Goal: Task Accomplishment & Management: Manage account settings

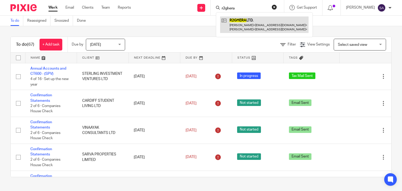
type input "r2ghera"
click at [243, 30] on link at bounding box center [264, 24] width 88 height 16
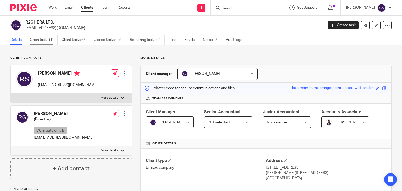
click at [47, 39] on link "Open tasks (1)" at bounding box center [44, 40] width 28 height 10
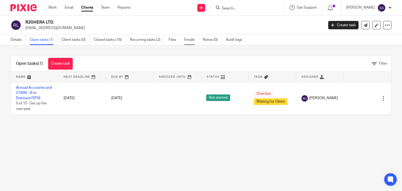
click at [193, 44] on link "Emails" at bounding box center [191, 40] width 15 height 10
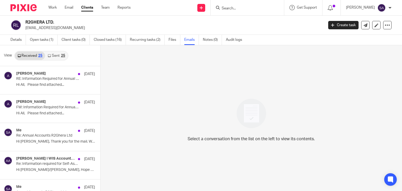
click at [63, 55] on div "25" at bounding box center [63, 56] width 4 height 4
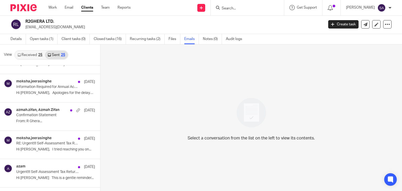
scroll to position [340, 0]
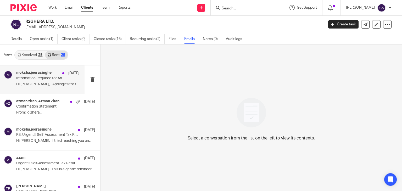
click at [42, 91] on div "moksha.jeerasinghe 8 Jan Information Required for Annual Accounts FYE Dec'24 - …" at bounding box center [42, 79] width 84 height 28
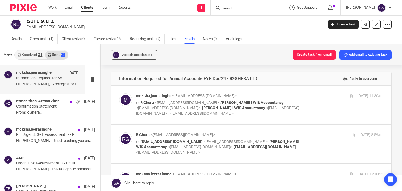
scroll to position [0, 0]
click at [122, 97] on img at bounding box center [125, 99] width 13 height 13
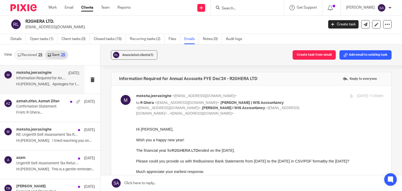
click at [122, 95] on img at bounding box center [125, 99] width 13 height 13
checkbox input "false"
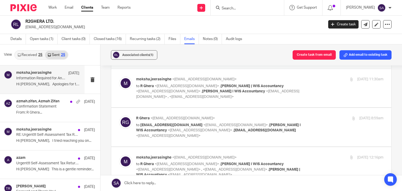
scroll to position [26, 0]
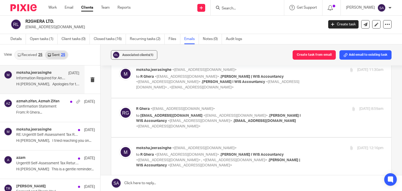
click at [120, 109] on img at bounding box center [125, 112] width 13 height 13
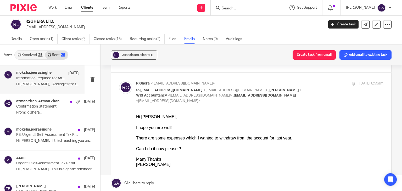
scroll to position [52, 0]
click at [124, 91] on img at bounding box center [125, 86] width 13 height 13
checkbox input "false"
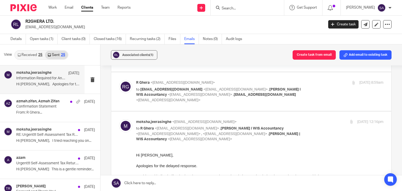
click at [119, 119] on input "checkbox" at bounding box center [119, 119] width 0 height 0
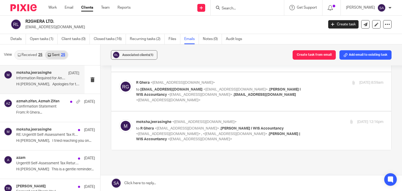
click at [125, 118] on label at bounding box center [251, 130] width 280 height 38
click at [119, 119] on input "checkbox" at bounding box center [119, 119] width 0 height 0
checkbox input "true"
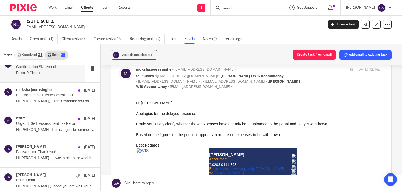
scroll to position [392, 0]
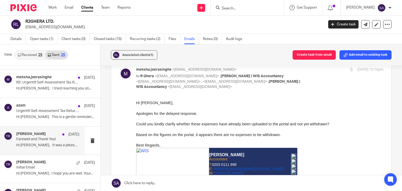
click at [52, 149] on div "Tuan Raheem 14 Nov Farewell and Thank You! Hi Raj, It was a pleasure working wi…" at bounding box center [42, 141] width 84 height 28
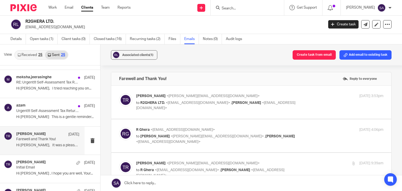
scroll to position [0, 0]
click at [127, 98] on img at bounding box center [125, 99] width 13 height 13
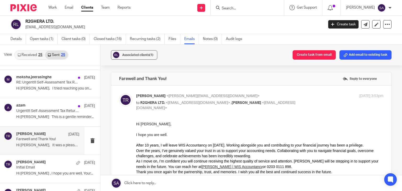
scroll to position [26, 0]
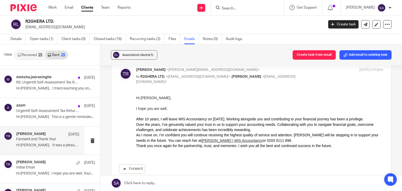
click at [124, 73] on img at bounding box center [125, 73] width 13 height 13
checkbox input "false"
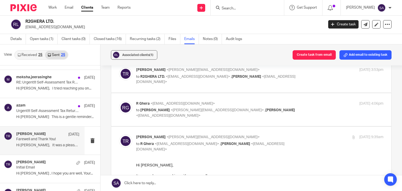
click at [126, 103] on img at bounding box center [125, 107] width 13 height 13
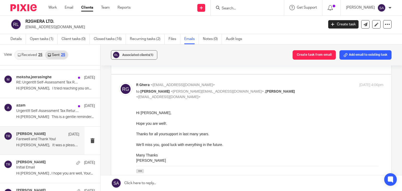
scroll to position [52, 0]
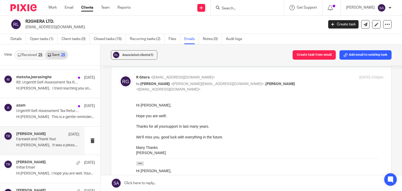
click at [123, 77] on img at bounding box center [125, 81] width 13 height 13
checkbox input "false"
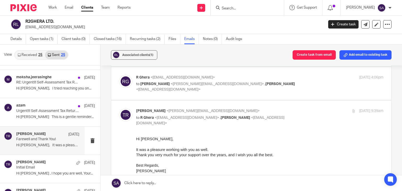
scroll to position [78, 0]
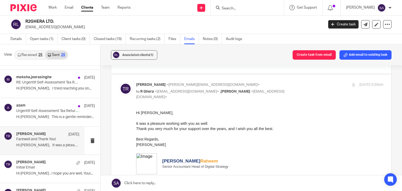
click at [126, 92] on img at bounding box center [125, 88] width 13 height 13
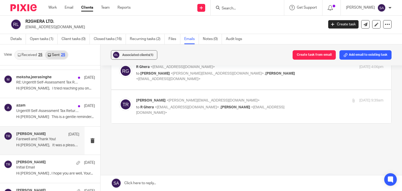
click at [123, 100] on img at bounding box center [125, 104] width 13 height 13
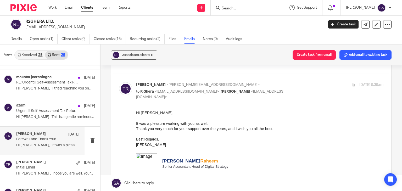
scroll to position [0, 0]
click at [123, 87] on img at bounding box center [125, 88] width 13 height 13
checkbox input "false"
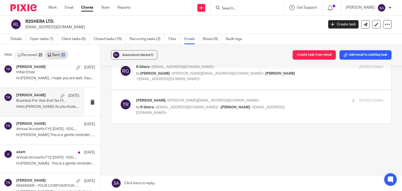
scroll to position [497, 0]
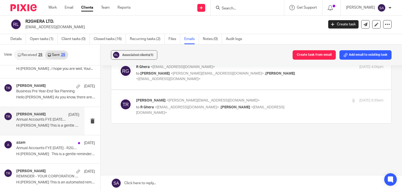
click at [49, 120] on p "Annual Accounts FYE Dec 2023 - R2GHERA LTD" at bounding box center [41, 119] width 50 height 4
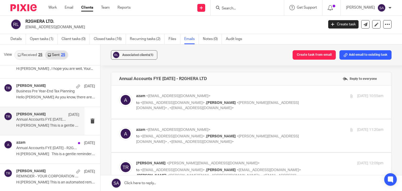
scroll to position [0, 0]
click at [123, 99] on img at bounding box center [125, 99] width 13 height 13
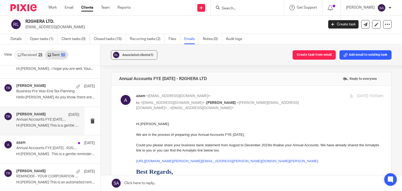
click at [127, 97] on img at bounding box center [125, 99] width 13 height 13
checkbox input "false"
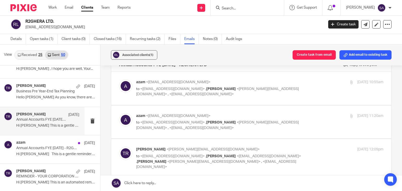
scroll to position [26, 0]
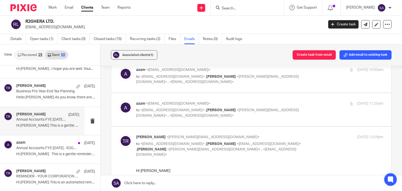
click at [126, 104] on img at bounding box center [125, 107] width 13 height 13
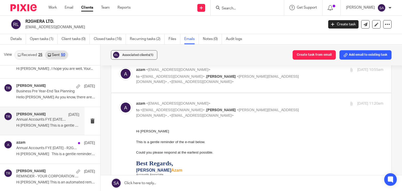
scroll to position [52, 0]
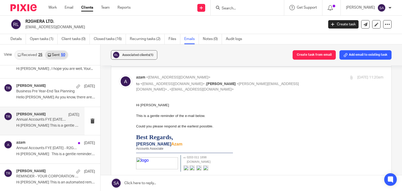
click at [125, 81] on img at bounding box center [125, 81] width 13 height 13
checkbox input "false"
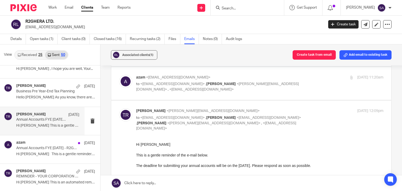
click at [122, 111] on img at bounding box center [125, 114] width 13 height 13
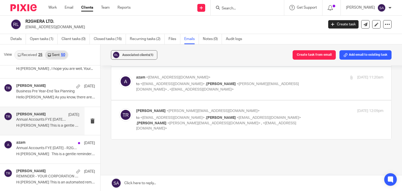
click at [122, 111] on img at bounding box center [125, 114] width 13 height 13
checkbox input "true"
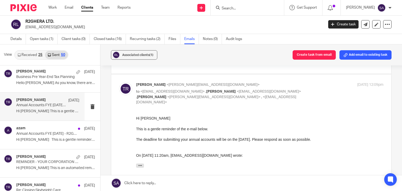
scroll to position [523, 0]
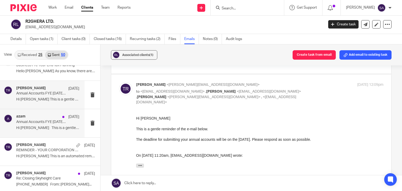
click at [36, 129] on p "Hi Razia This is a gentle reminder of..." at bounding box center [47, 128] width 63 height 4
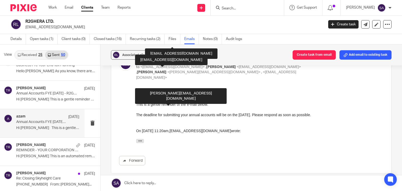
scroll to position [103, 0]
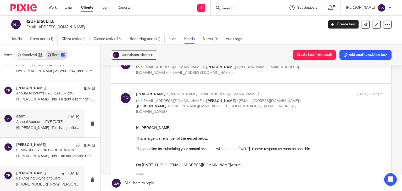
click at [16, 172] on div "Tuan Raheem 31 Jul 2024 Re: Closing Skyheight Care +44 7822 011318 From: Gaurav…" at bounding box center [42, 180] width 84 height 28
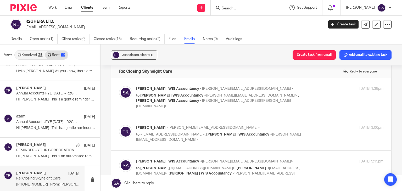
scroll to position [0, 0]
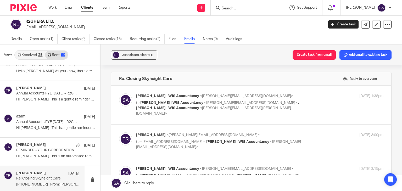
click at [126, 94] on img at bounding box center [125, 99] width 13 height 13
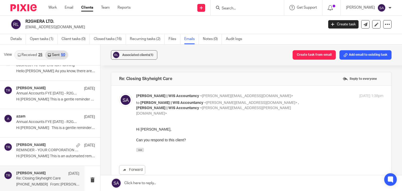
click at [125, 96] on img at bounding box center [125, 99] width 13 height 13
checkbox input "false"
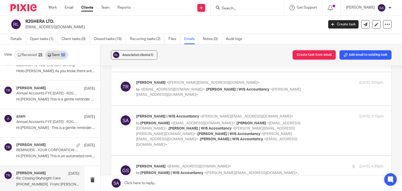
click at [126, 80] on img at bounding box center [125, 86] width 13 height 13
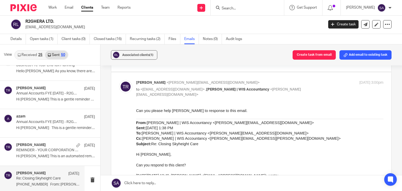
click at [126, 80] on img at bounding box center [125, 86] width 13 height 13
checkbox input "false"
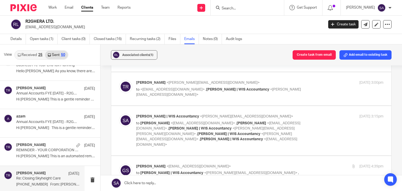
click at [122, 114] on img at bounding box center [125, 120] width 13 height 13
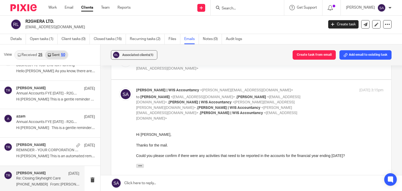
click at [130, 90] on img at bounding box center [125, 94] width 13 height 13
checkbox input "false"
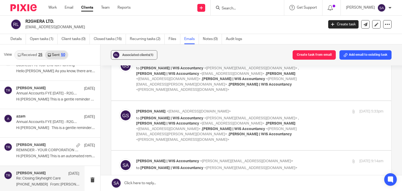
click at [130, 109] on div at bounding box center [125, 125] width 13 height 33
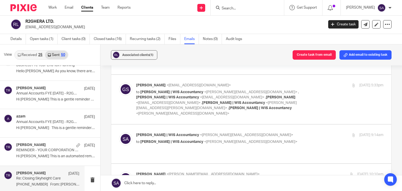
click at [126, 83] on img at bounding box center [125, 89] width 13 height 13
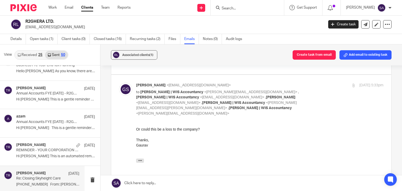
click at [122, 83] on img at bounding box center [125, 89] width 13 height 13
checkbox input "false"
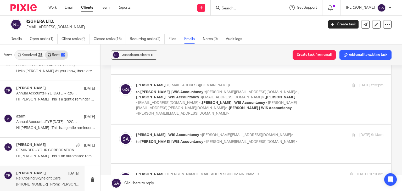
click at [127, 132] on img at bounding box center [125, 138] width 13 height 13
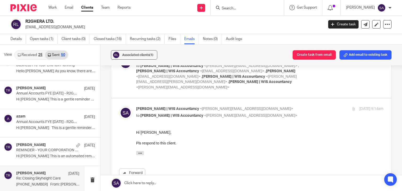
click at [126, 106] on img at bounding box center [125, 112] width 13 height 13
checkbox input "false"
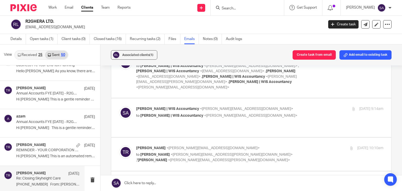
click at [120, 145] on img at bounding box center [125, 151] width 13 height 13
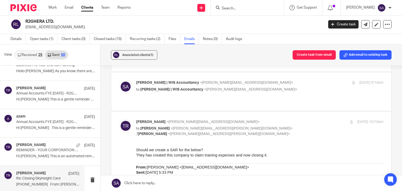
click at [128, 119] on img at bounding box center [125, 125] width 13 height 13
checkbox input "false"
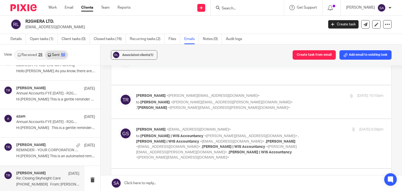
click at [126, 127] on img at bounding box center [125, 133] width 13 height 13
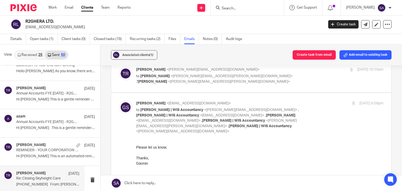
click at [127, 101] on img at bounding box center [125, 107] width 13 height 13
checkbox input "false"
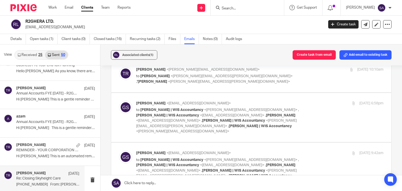
click at [121, 150] on img at bounding box center [125, 156] width 13 height 13
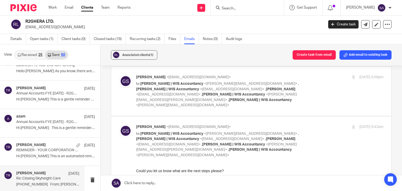
click at [126, 124] on img at bounding box center [125, 130] width 13 height 13
checkbox input "false"
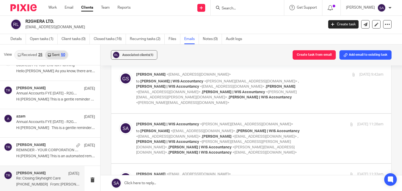
click at [123, 122] on img at bounding box center [125, 128] width 13 height 13
click at [126, 122] on img at bounding box center [125, 128] width 13 height 13
checkbox input "false"
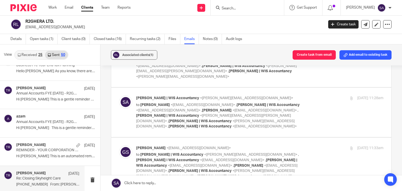
click at [129, 145] on img at bounding box center [125, 151] width 13 height 13
checkbox input "true"
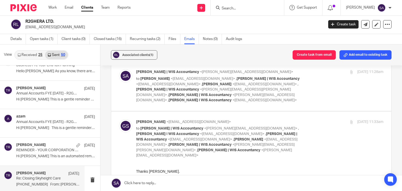
click at [124, 119] on div at bounding box center [125, 138] width 13 height 39
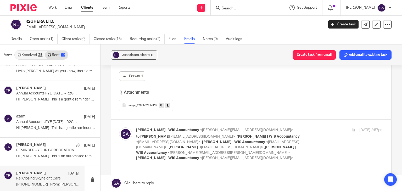
click at [126, 127] on img at bounding box center [125, 133] width 13 height 13
click at [127, 127] on img at bounding box center [125, 133] width 13 height 13
checkbox input "false"
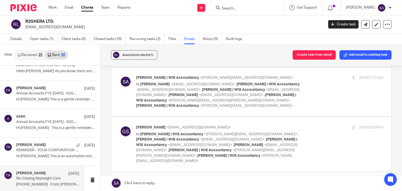
click at [125, 125] on img at bounding box center [125, 131] width 13 height 13
checkbox input "false"
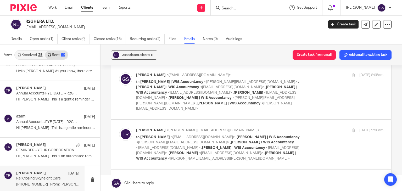
click at [125, 128] on img at bounding box center [125, 134] width 13 height 13
checkbox input "false"
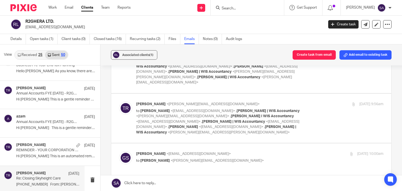
click at [123, 151] on img at bounding box center [125, 157] width 13 height 13
checkbox input "false"
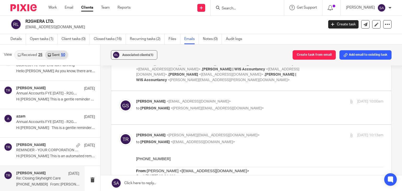
click at [127, 133] on img at bounding box center [125, 139] width 13 height 13
checkbox input "false"
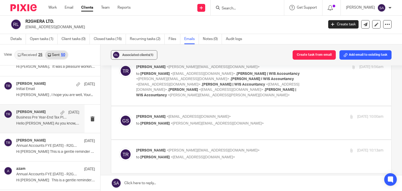
click at [55, 123] on p "Hello Rajesh As you know, there are just..." at bounding box center [47, 123] width 63 height 4
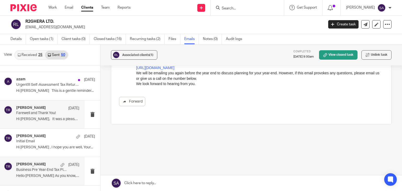
click at [31, 121] on div "Tuan Raheem 14 Nov Farewell and Thank You! Hi Raj, It was a pleasure working wi…" at bounding box center [47, 115] width 63 height 18
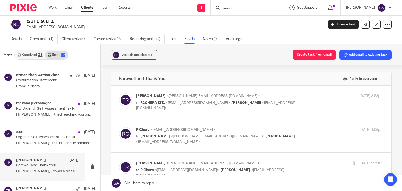
scroll to position [26, 0]
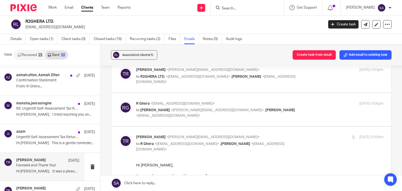
click at [267, 33] on div "R2GHERA LTD. ghera.razia@gmail.com Create task Update from Companies House Expo…" at bounding box center [201, 24] width 402 height 19
